Goal: Contribute content

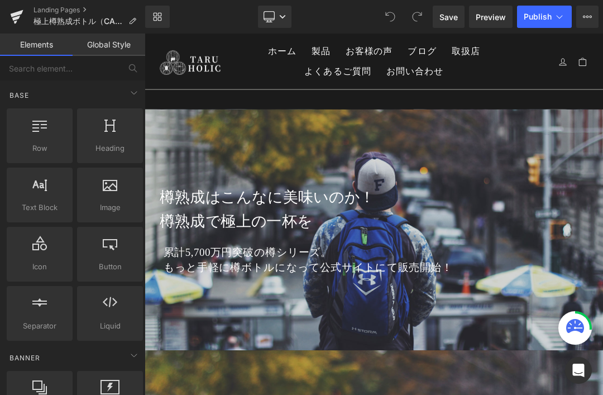
scroll to position [30, 0]
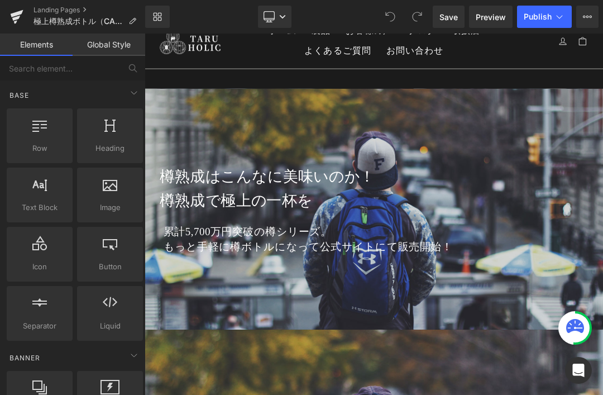
click at [602, 278] on h1 "樽熟成で極上の一杯を" at bounding box center [493, 280] width 653 height 36
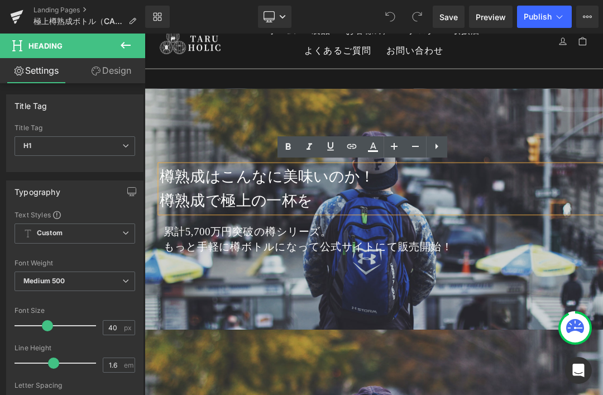
click at [602, 394] on div at bounding box center [482, 292] width 675 height 355
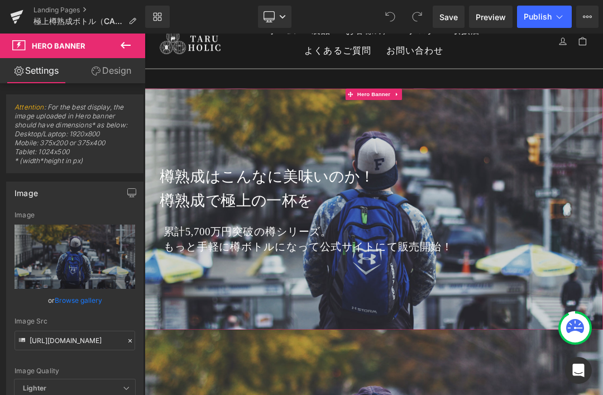
click at [0, 0] on icon "Replace Image" at bounding box center [0, 0] width 0 height 0
type input "C:\fakepath\taru01a.jpg"
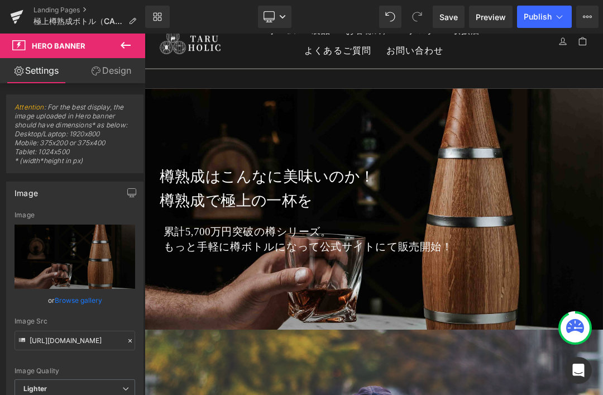
click at [277, 17] on link "Desktop" at bounding box center [274, 17] width 33 height 22
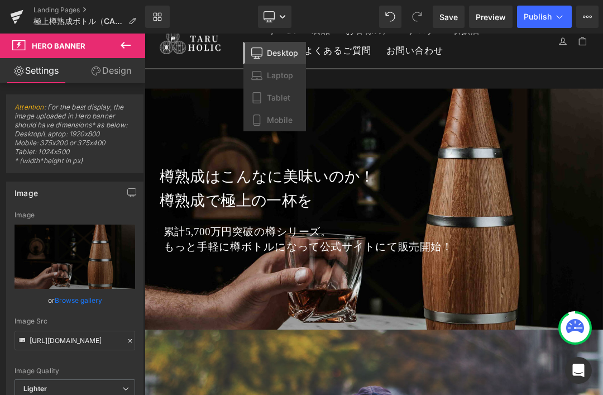
click at [286, 122] on span "Mobile" at bounding box center [280, 120] width 26 height 10
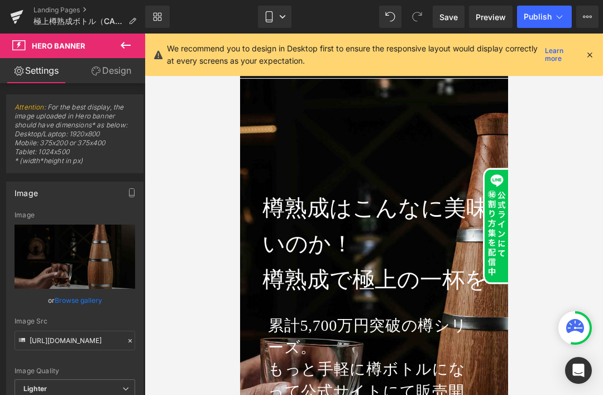
scroll to position [0, 0]
click at [276, 20] on link "Mobile" at bounding box center [274, 17] width 33 height 22
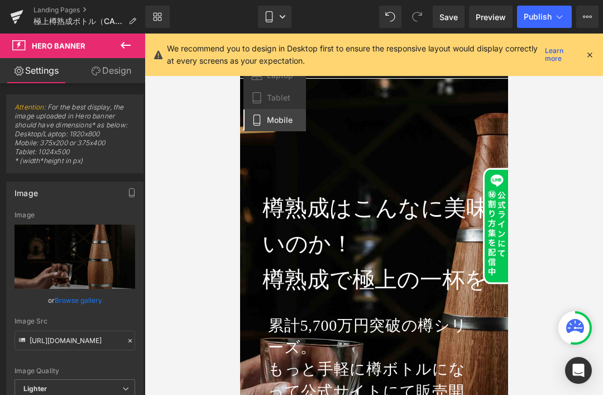
click at [586, 55] on icon at bounding box center [589, 55] width 10 height 10
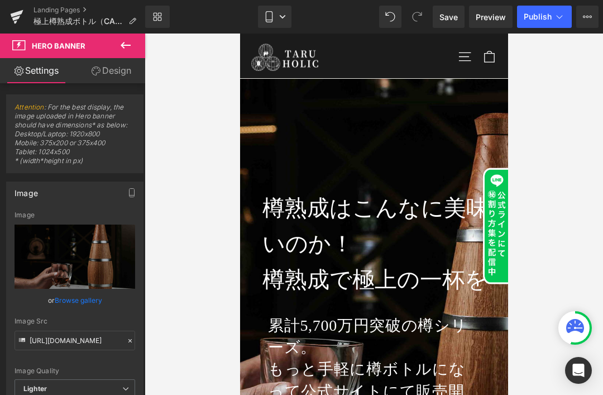
click at [282, 19] on icon at bounding box center [282, 16] width 7 height 7
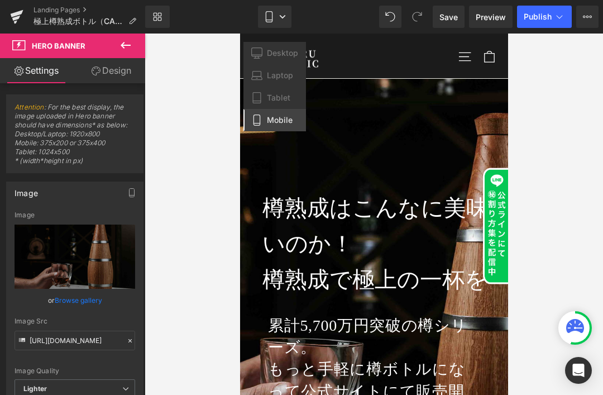
click at [288, 53] on span "Desktop" at bounding box center [282, 53] width 31 height 10
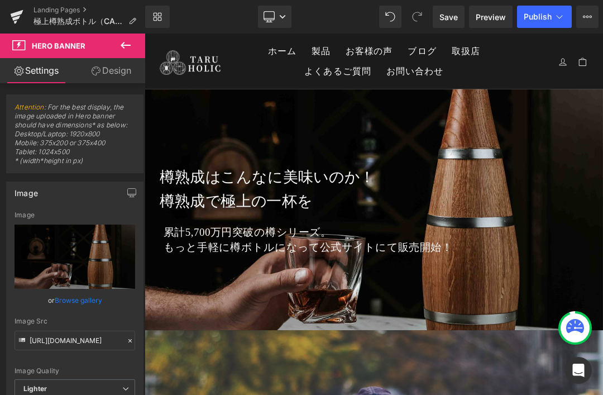
click at [305, 237] on h1 "樽熟成はこんなに美味いのか！" at bounding box center [493, 245] width 653 height 36
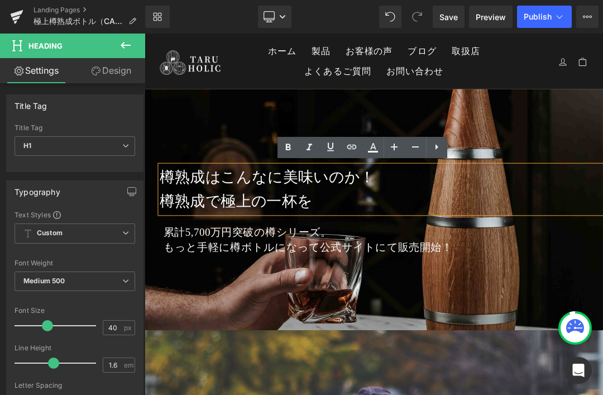
click at [123, 75] on link "Design" at bounding box center [111, 70] width 73 height 25
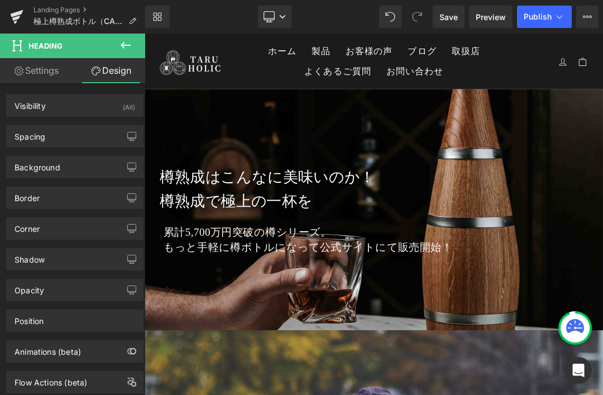
click at [114, 136] on div "Spacing" at bounding box center [75, 136] width 136 height 21
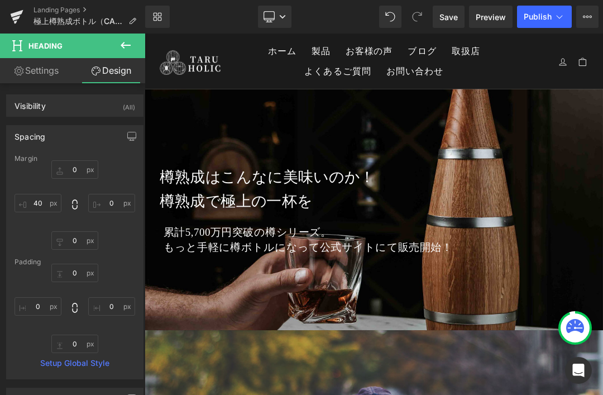
click at [46, 74] on link "Settings" at bounding box center [36, 70] width 73 height 25
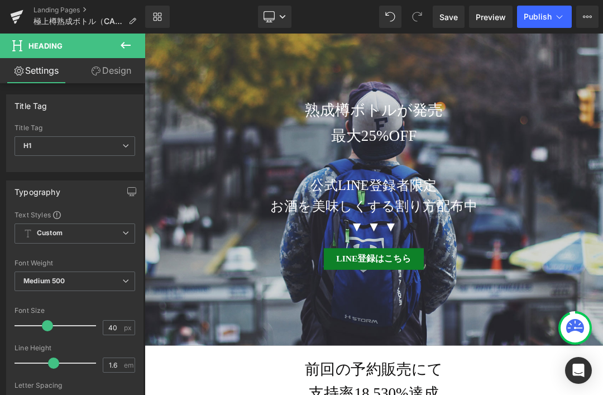
scroll to position [448, 0]
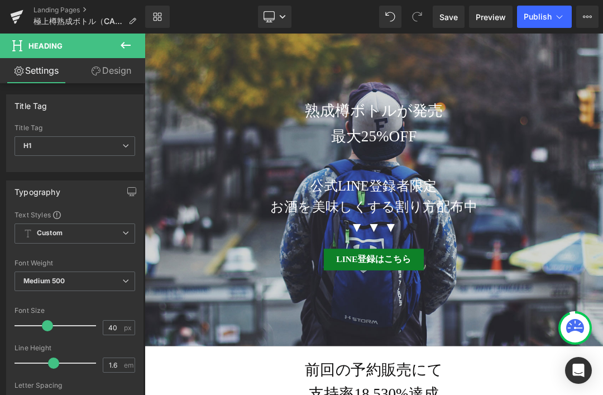
click at [145, 33] on div at bounding box center [145, 33] width 0 height 0
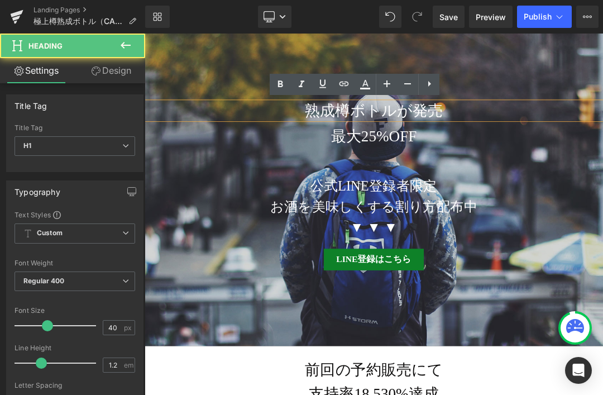
click at [266, 278] on h2 "お酒を美味しくする割り方配布中" at bounding box center [482, 288] width 675 height 30
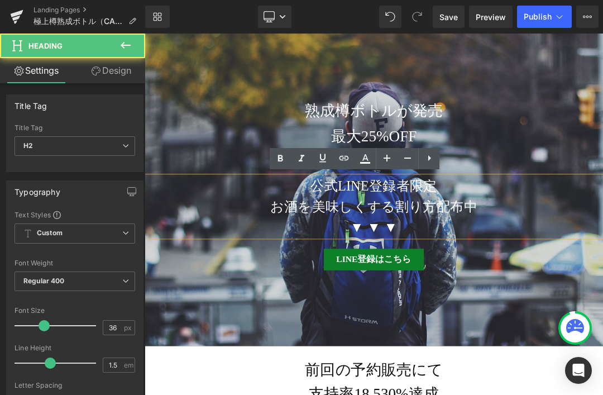
click at [266, 394] on div at bounding box center [482, 258] width 675 height 472
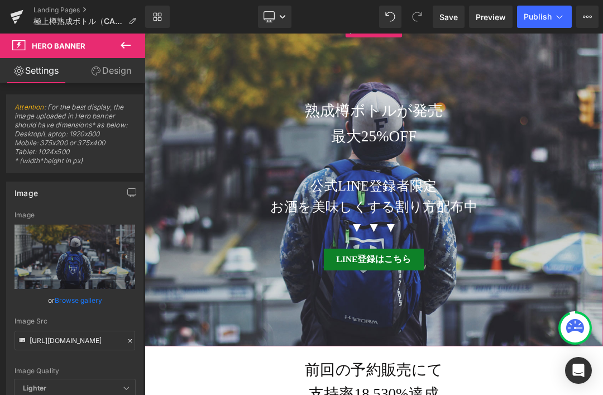
click at [0, 0] on icon "Replace Image" at bounding box center [0, 0] width 0 height 0
type input "C:\fakepath\taru02a.jpg"
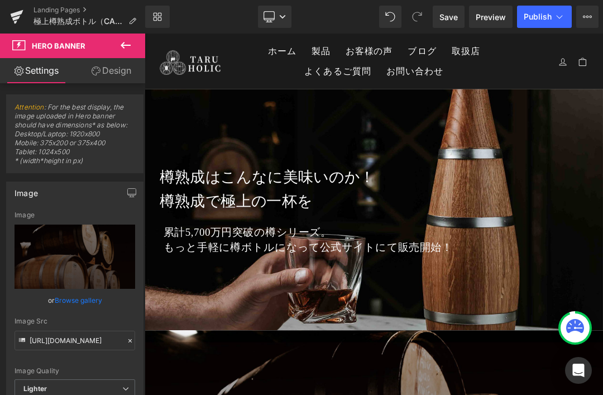
scroll to position [0, 0]
click at [145, 33] on div at bounding box center [145, 33] width 0 height 0
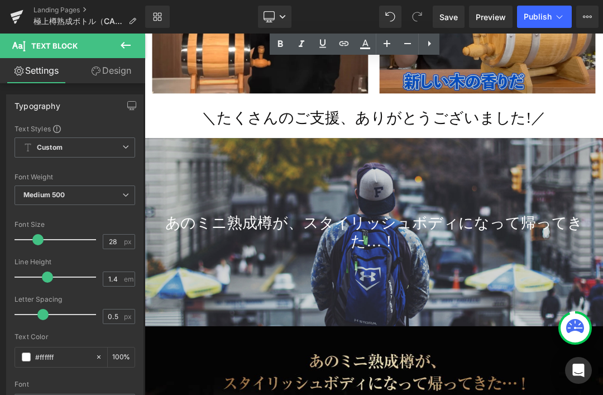
scroll to position [2677, 0]
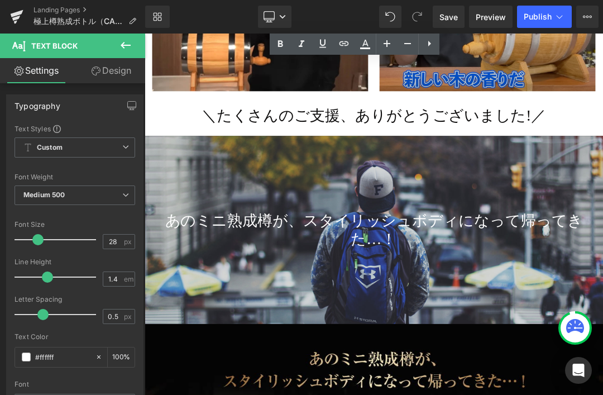
click at [602, 259] on div at bounding box center [482, 323] width 675 height 277
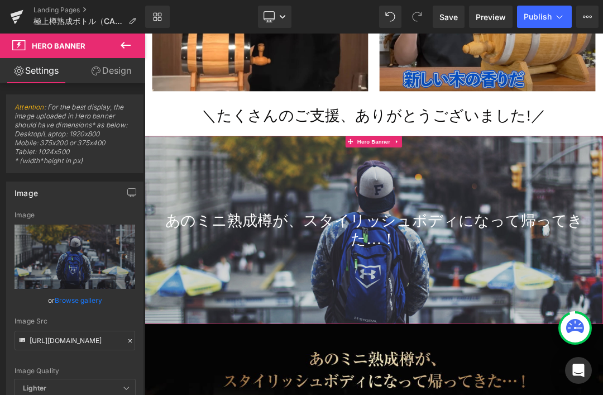
click at [0, 0] on icon "Replace Image" at bounding box center [0, 0] width 0 height 0
type input "C:\fakepath\taru_14.jpg"
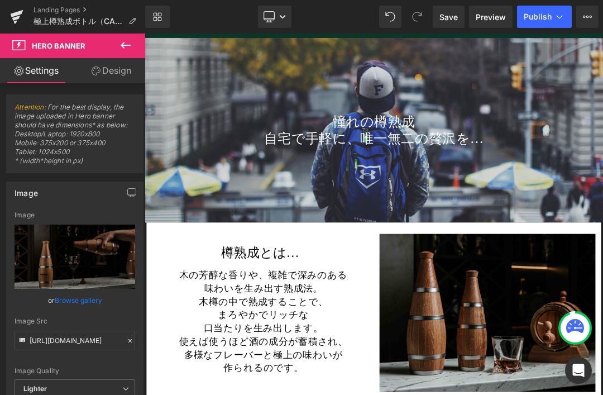
scroll to position [4120, 0]
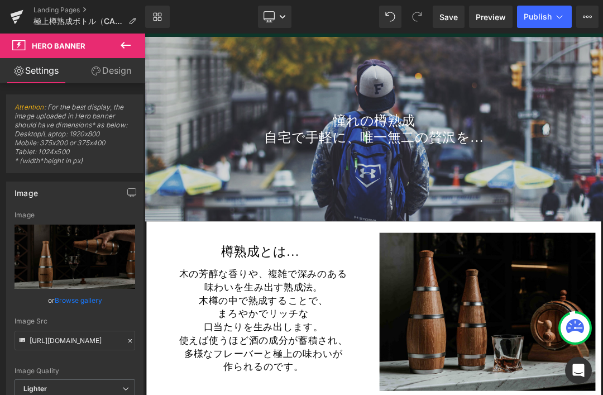
click at [602, 256] on div at bounding box center [482, 173] width 675 height 271
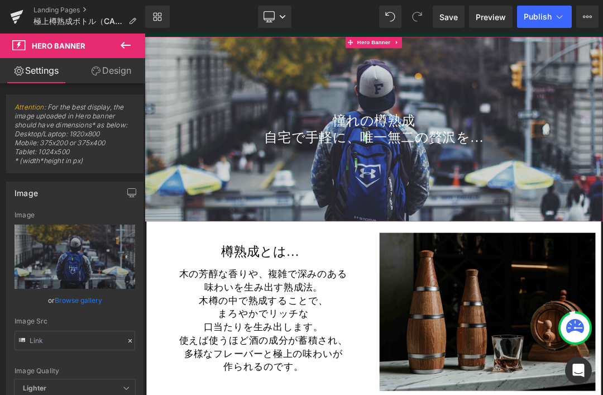
click at [0, 0] on icon "Replace Image" at bounding box center [0, 0] width 0 height 0
type input "C:\fakepath\tarubottle_27a.jpg"
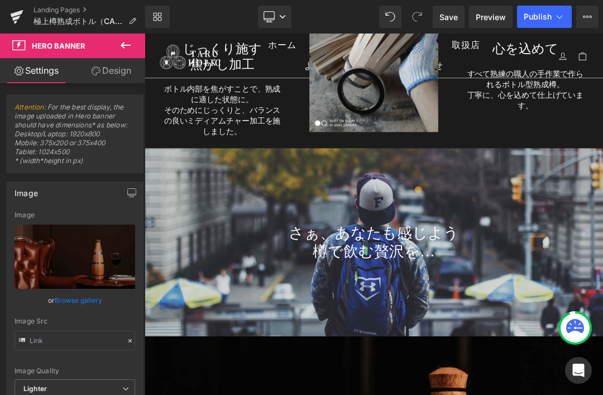
scroll to position [6390, 0]
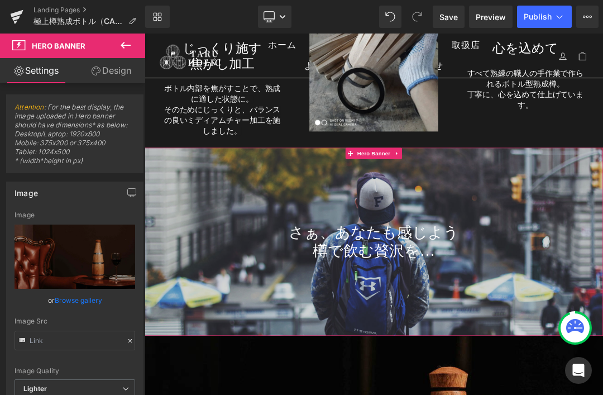
click at [602, 377] on div at bounding box center [482, 340] width 675 height 277
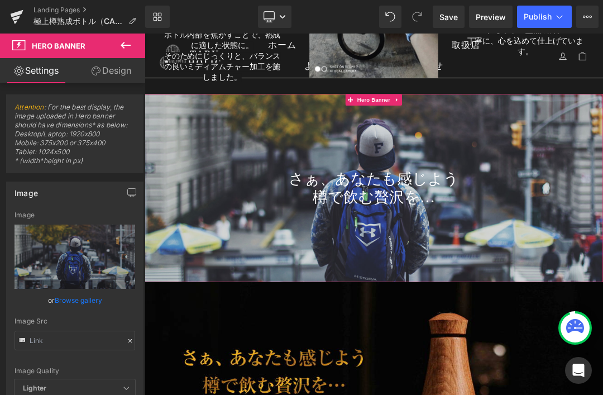
scroll to position [6470, 0]
click at [0, 0] on icon "Replace Image" at bounding box center [0, 0] width 0 height 0
type input "C:\fakepath\tarubottle_23a.jpg"
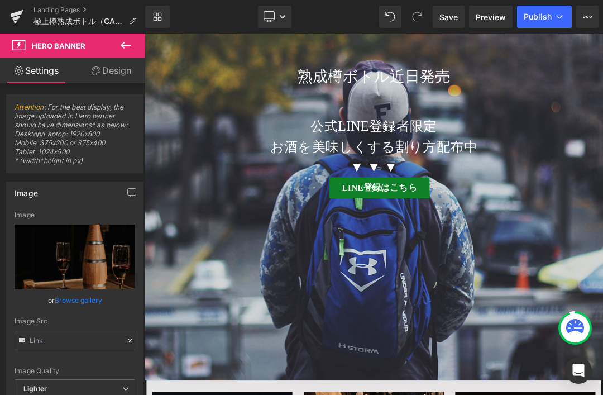
scroll to position [7469, 0]
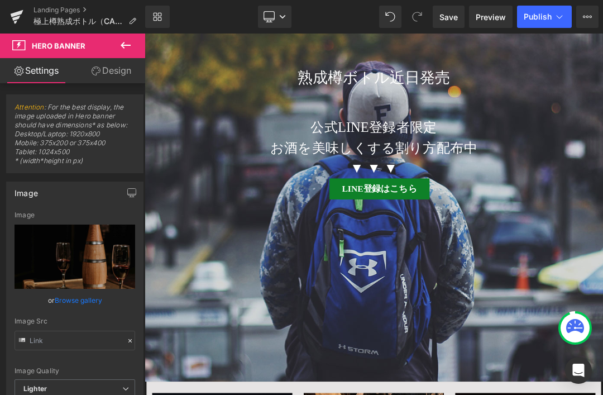
click at [602, 394] on span "熟成樽ボトル近日発売 Heading 公式LINE登録者限定 お酒を美味しくする割り方配布中 ▼ ▼ ▼ Heading LINE登録はこちら Button" at bounding box center [482, 260] width 675 height 350
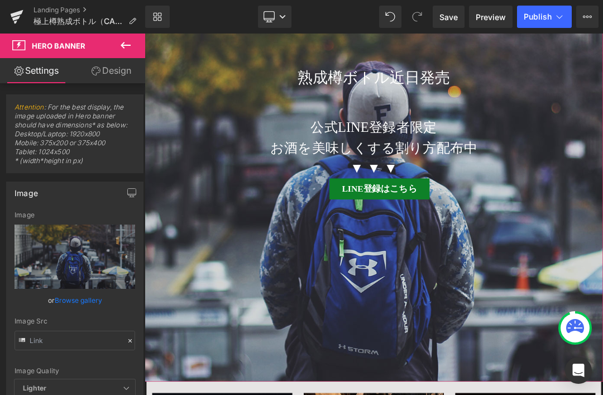
click at [0, 0] on icon "Replace Image" at bounding box center [0, 0] width 0 height 0
type input "C:\fakepath\tarubottle_25a.jpg"
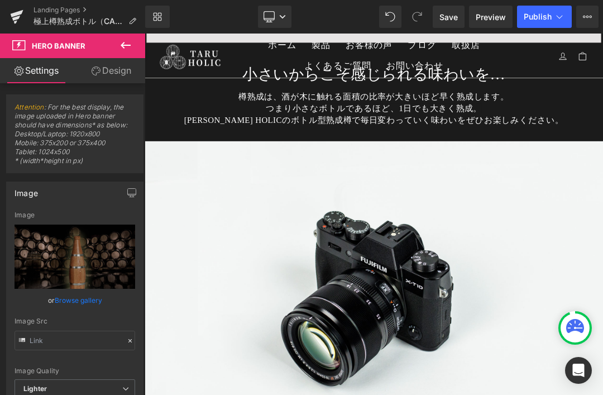
scroll to position [8319, 0]
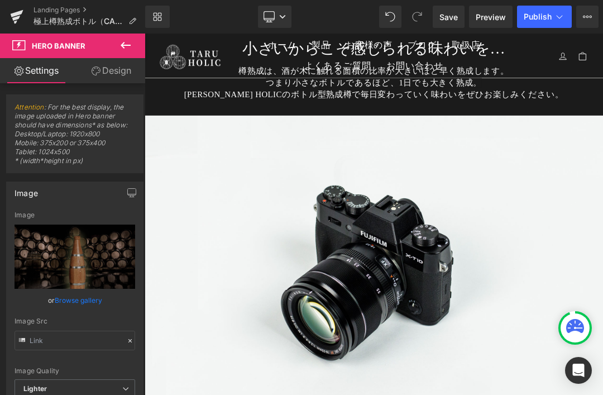
click at [602, 394] on img at bounding box center [482, 378] width 675 height 448
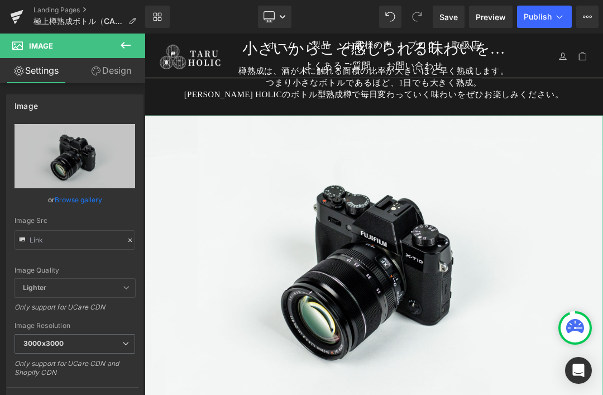
click at [0, 0] on icon "Replace Image" at bounding box center [0, 0] width 0 height 0
type input "C:\fakepath\tarubottle_03a.jpg"
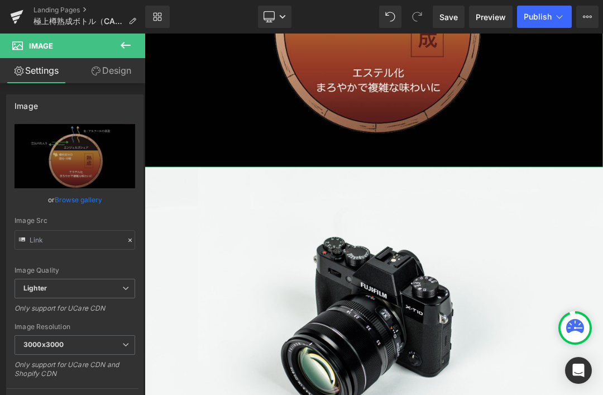
scroll to position [8701, 0]
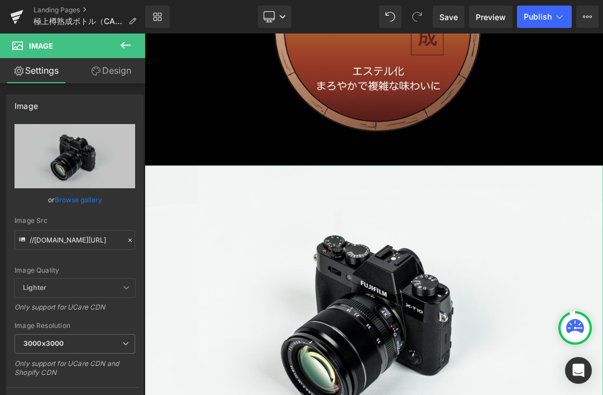
click at [0, 0] on icon "Replace Image" at bounding box center [0, 0] width 0 height 0
click at [454, 18] on span "Save" at bounding box center [448, 17] width 18 height 12
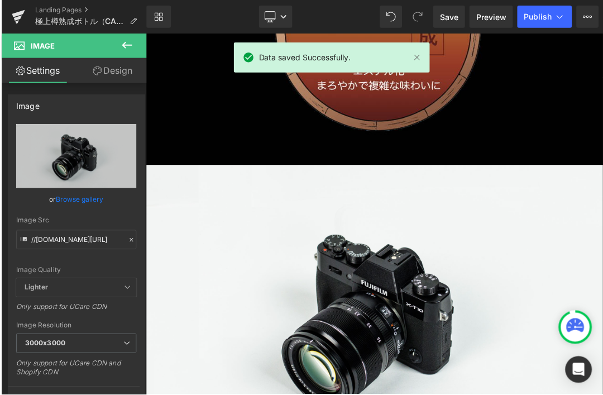
scroll to position [1, 0]
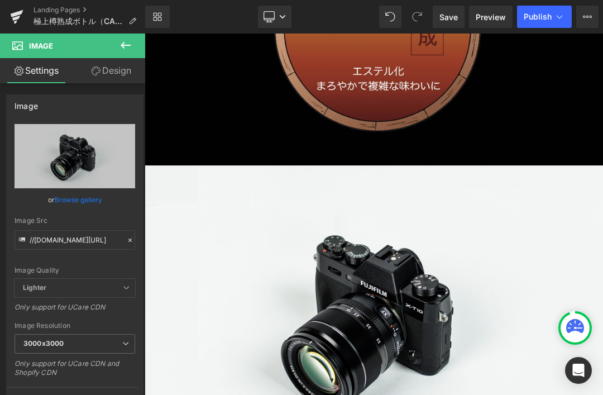
click at [451, 19] on span "Save" at bounding box center [448, 17] width 18 height 12
